Goal: Navigation & Orientation: Understand site structure

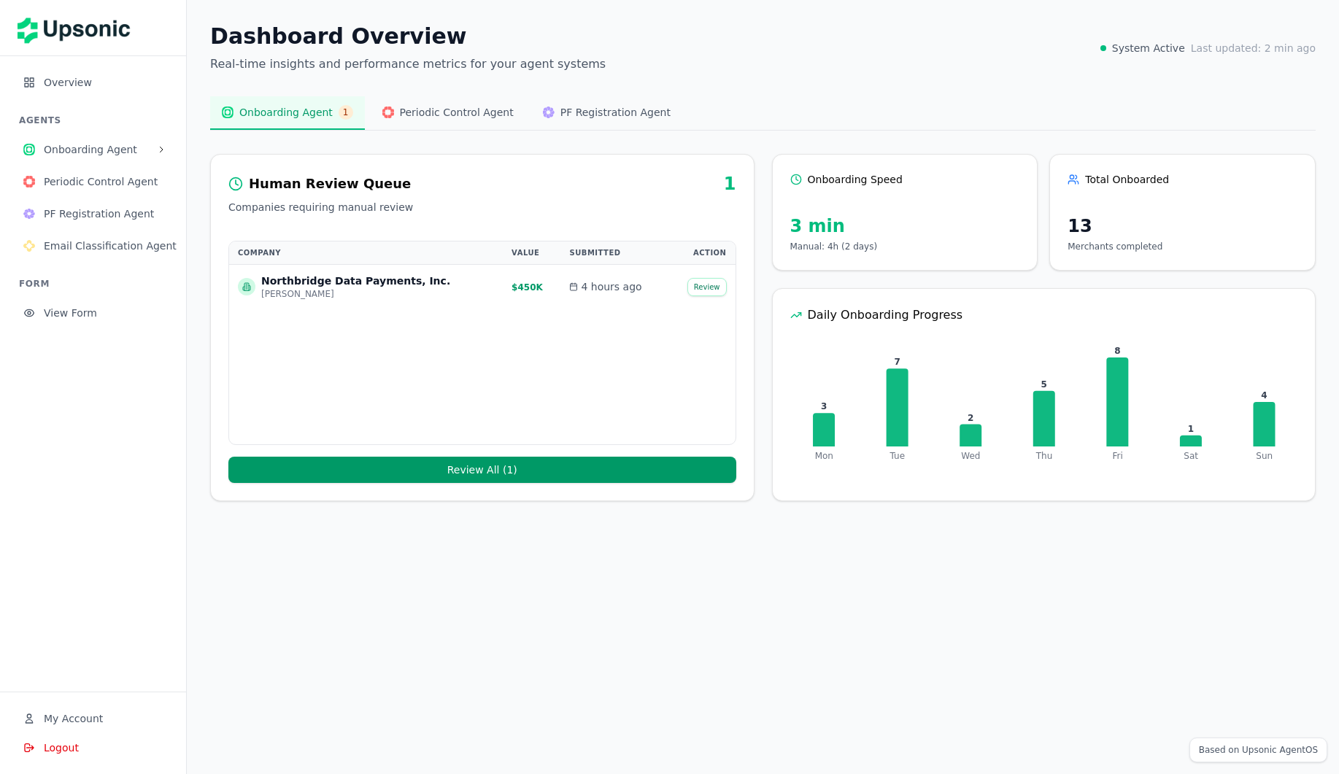
click at [74, 80] on span "Overview" at bounding box center [103, 82] width 119 height 15
click at [81, 149] on span "Onboarding Agent" at bounding box center [97, 149] width 107 height 15
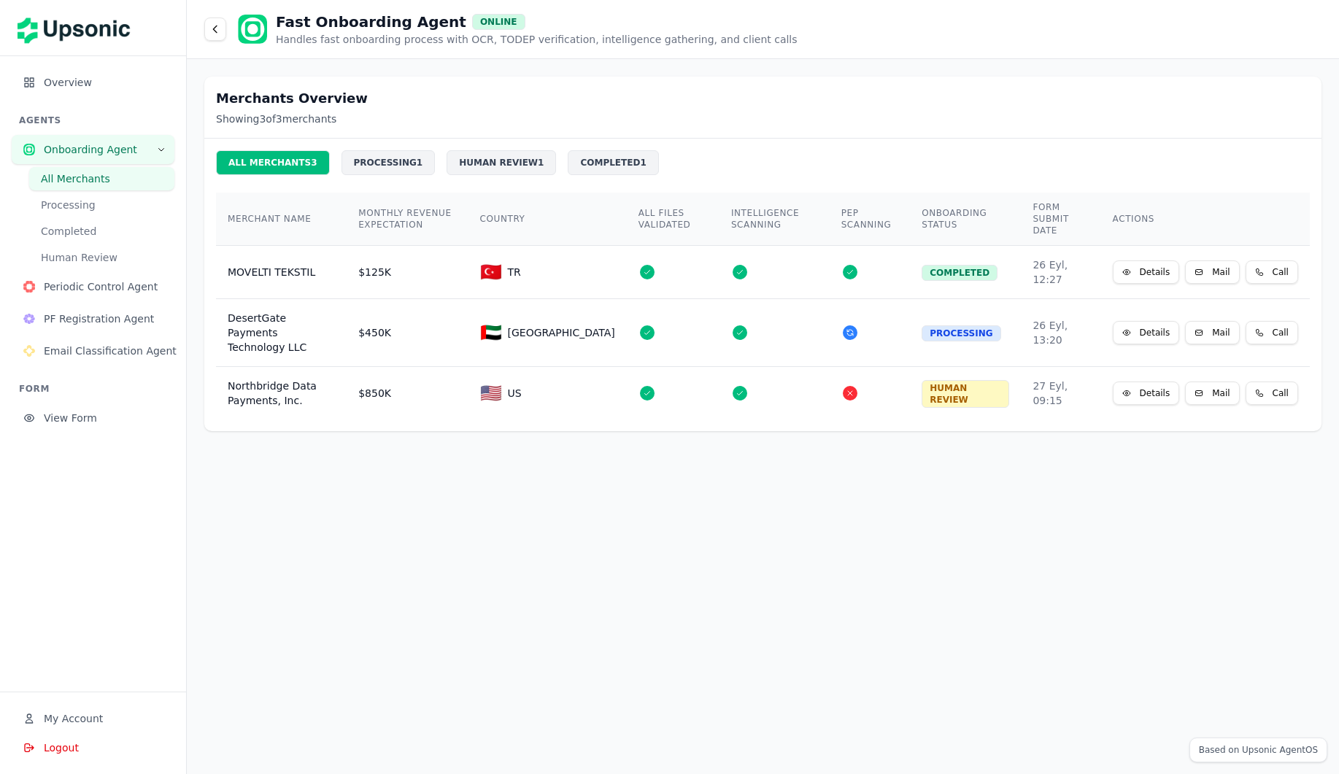
click at [84, 285] on span "Periodic Control Agent" at bounding box center [103, 287] width 119 height 15
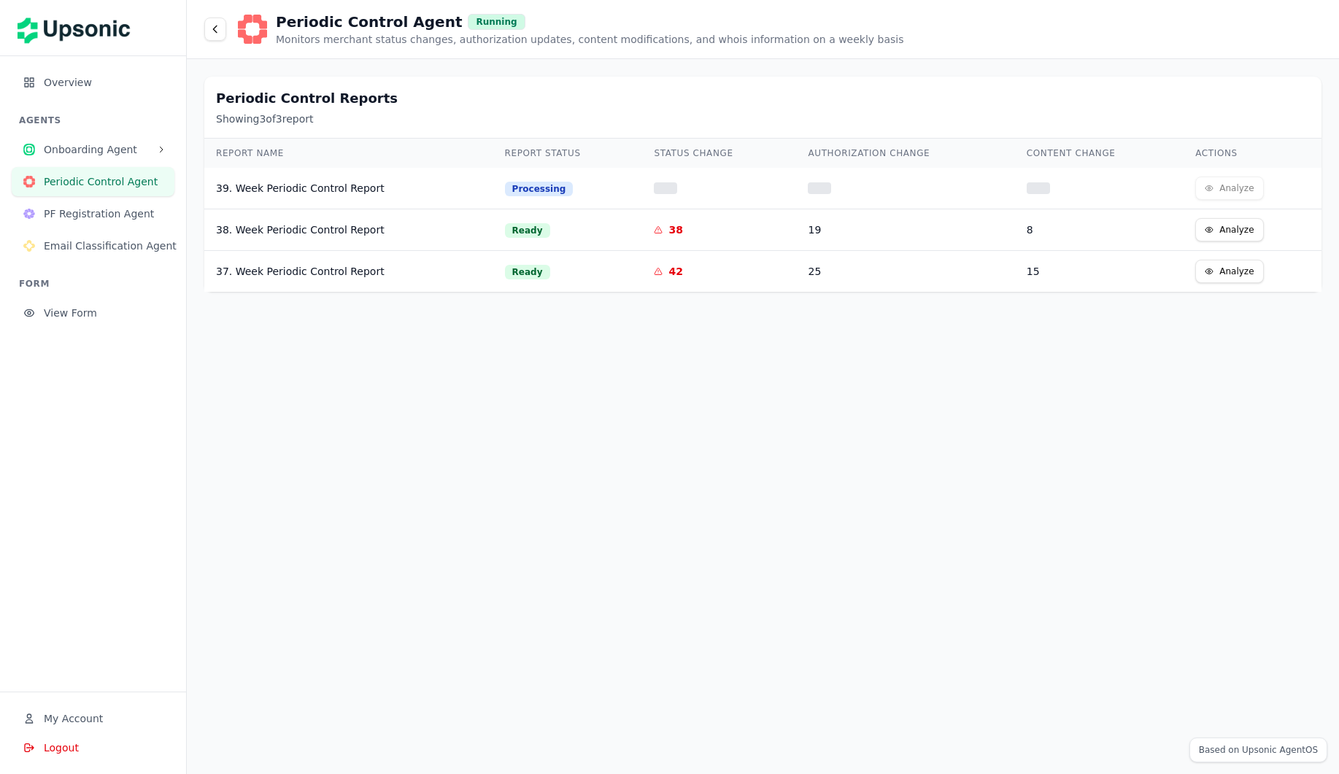
click at [82, 212] on span "PF Registration Agent" at bounding box center [103, 214] width 119 height 15
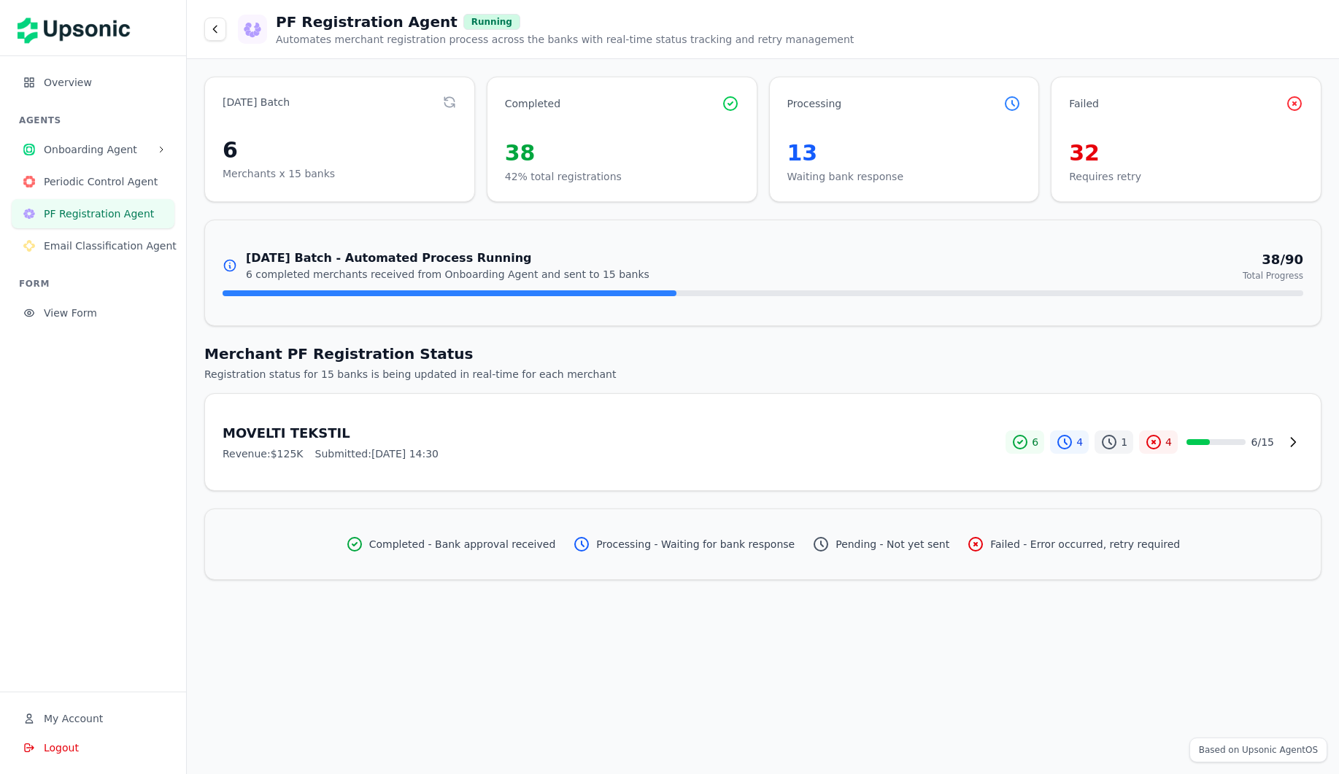
click at [72, 242] on span "Email Classification Agent" at bounding box center [110, 246] width 133 height 15
